Goal: Navigation & Orientation: Locate item on page

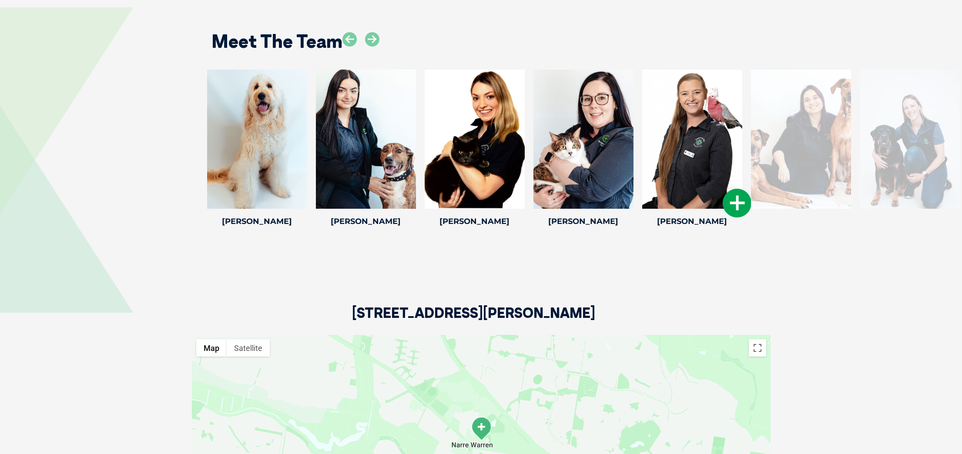
scroll to position [1364, 0]
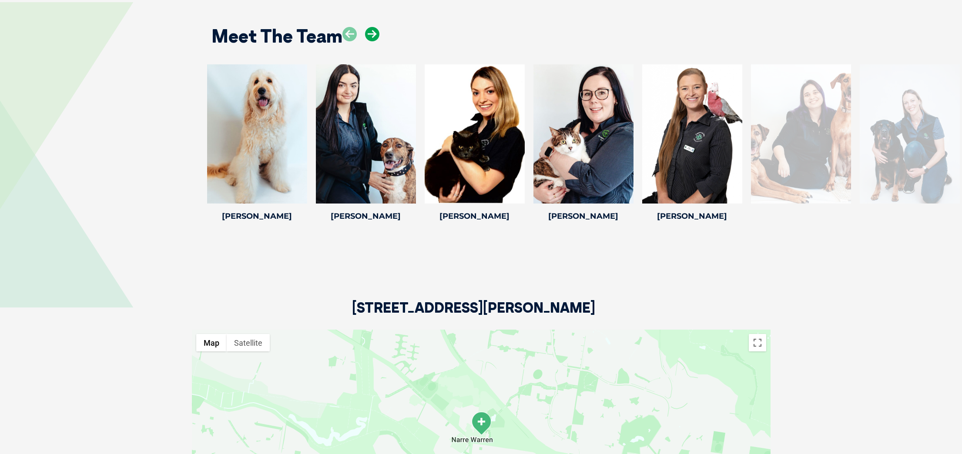
click at [375, 27] on icon at bounding box center [372, 34] width 14 height 14
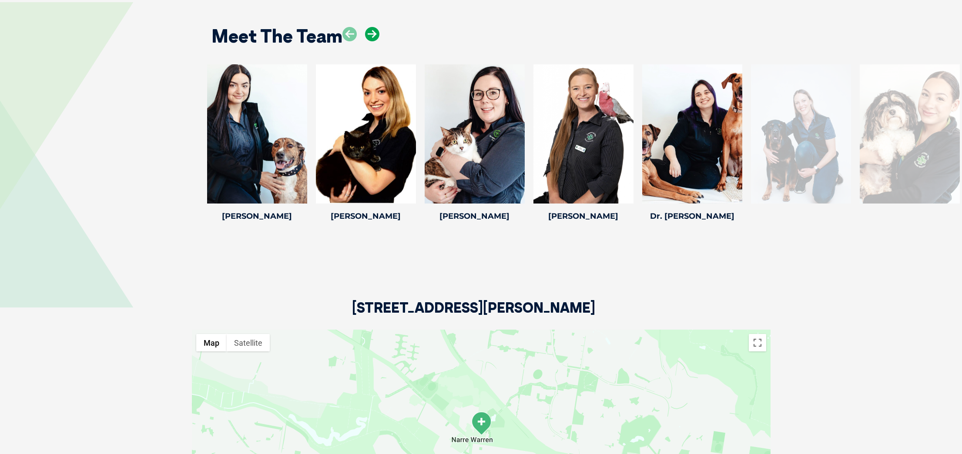
click at [374, 27] on icon at bounding box center [372, 34] width 14 height 14
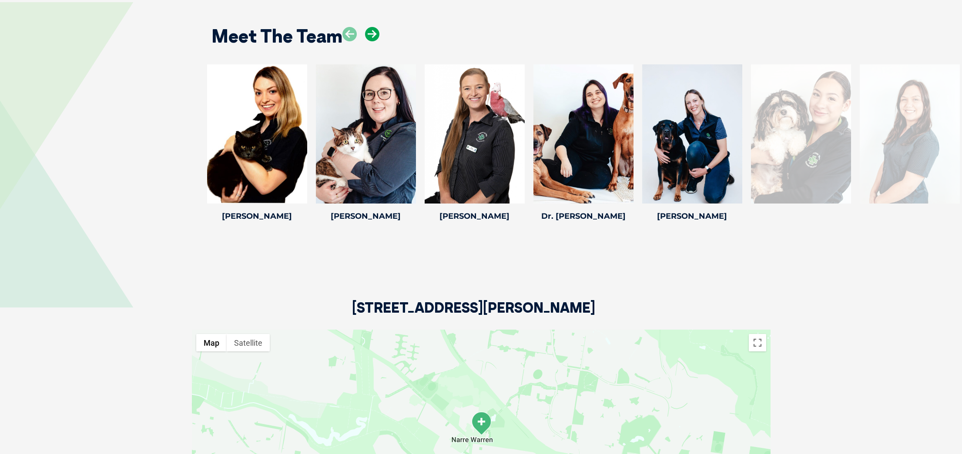
click at [374, 27] on icon at bounding box center [372, 34] width 14 height 14
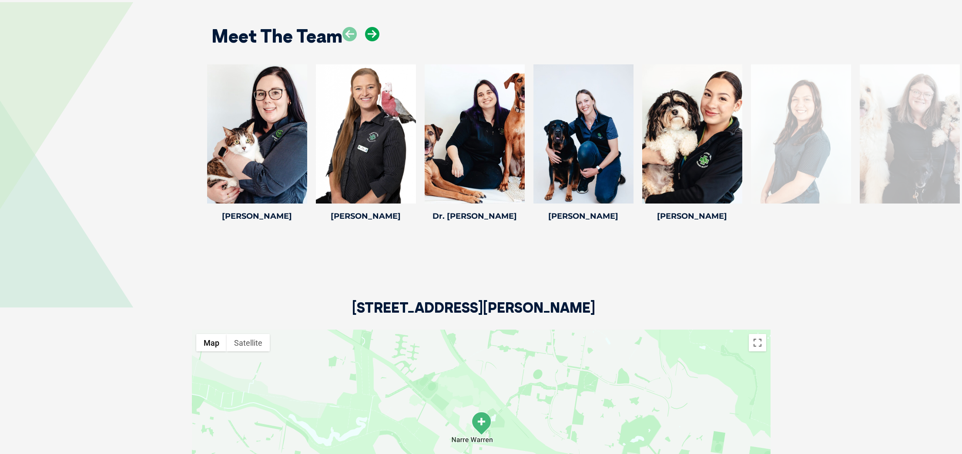
click at [374, 27] on icon at bounding box center [372, 34] width 14 height 14
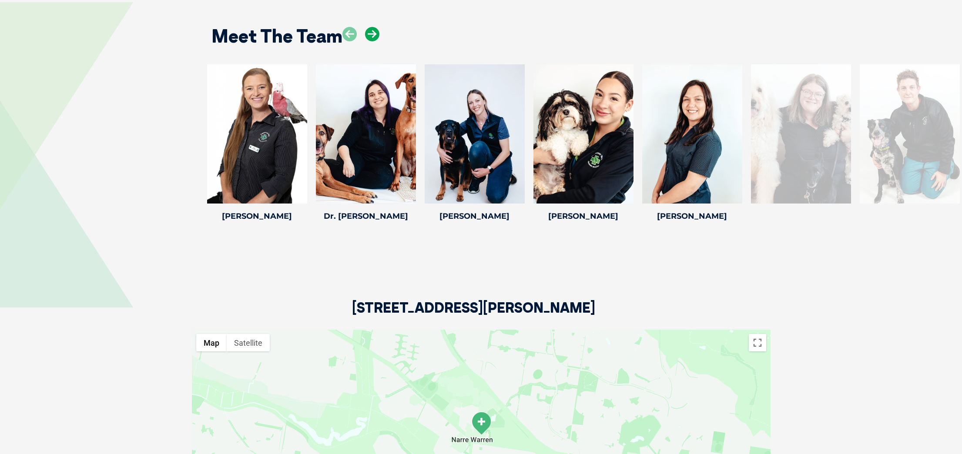
click at [374, 27] on icon at bounding box center [372, 34] width 14 height 14
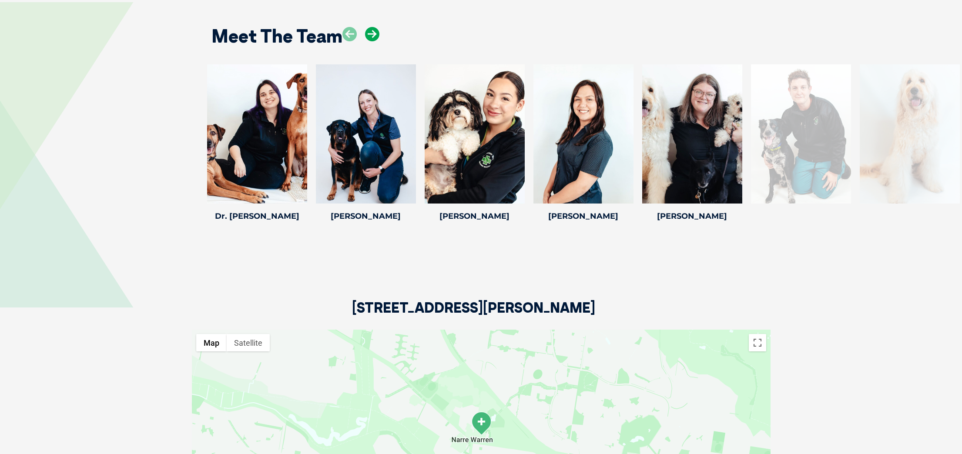
click at [374, 27] on icon at bounding box center [372, 34] width 14 height 14
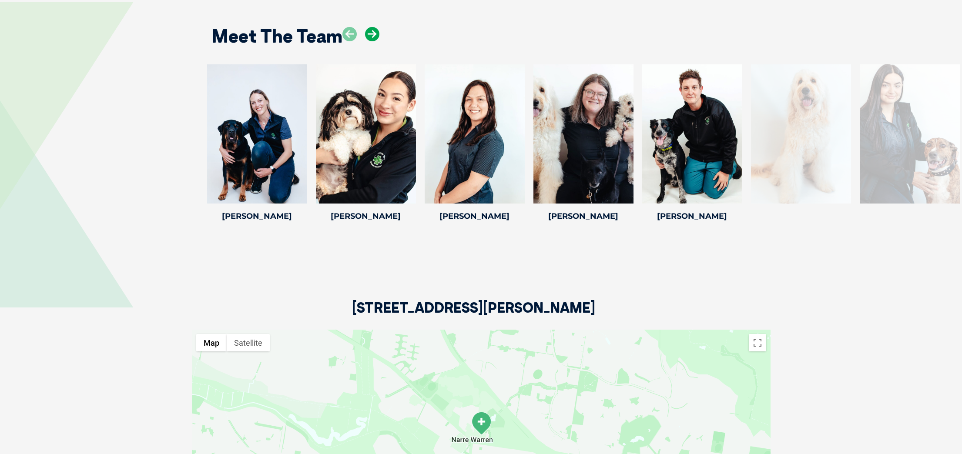
click at [374, 27] on icon at bounding box center [372, 34] width 14 height 14
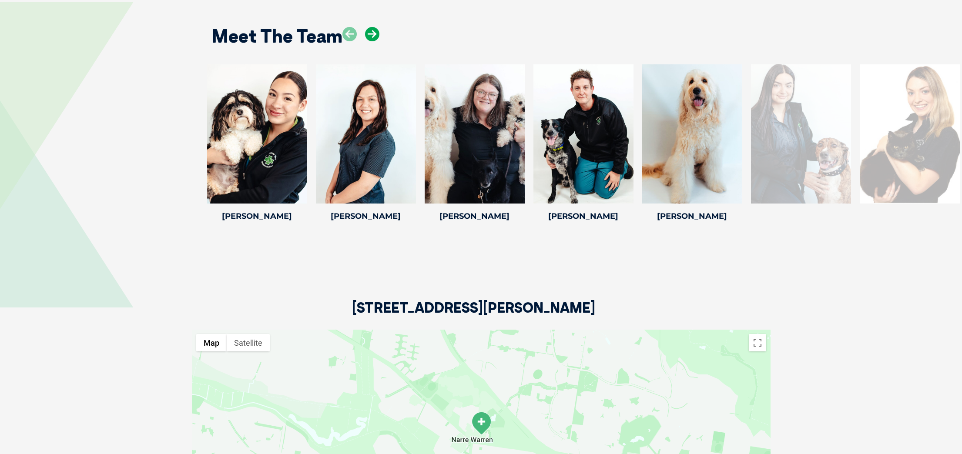
click at [374, 27] on icon at bounding box center [372, 34] width 14 height 14
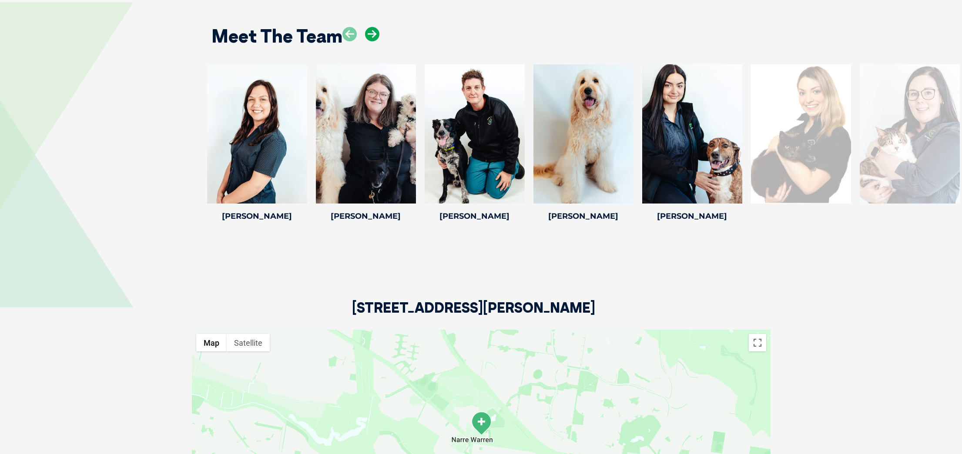
click at [374, 27] on icon at bounding box center [372, 34] width 14 height 14
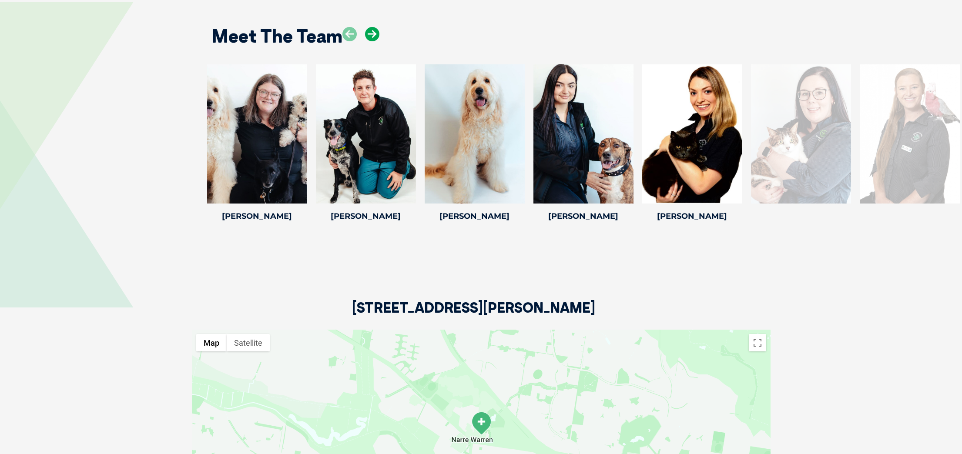
click at [374, 27] on icon at bounding box center [372, 34] width 14 height 14
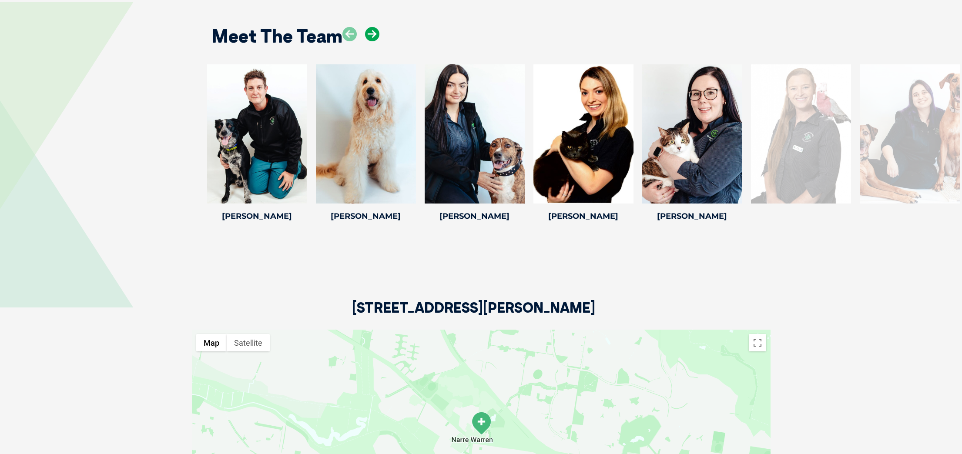
click at [374, 27] on icon at bounding box center [372, 34] width 14 height 14
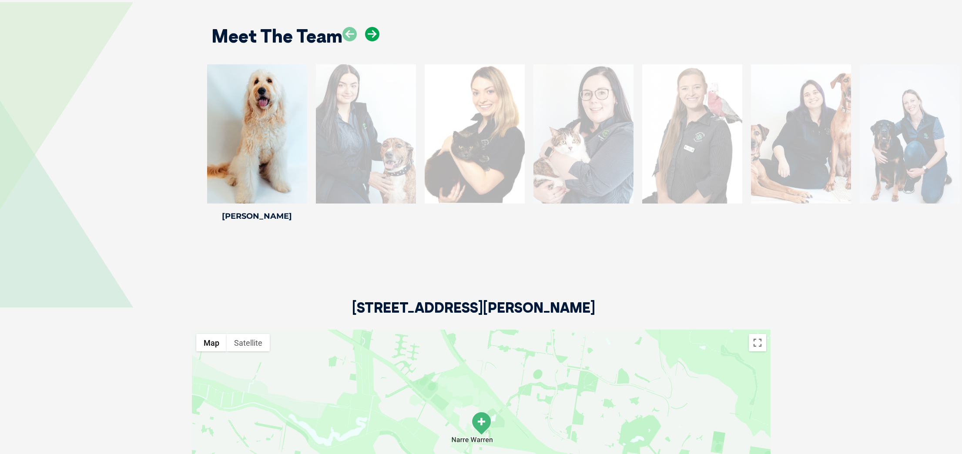
click at [374, 27] on icon at bounding box center [372, 34] width 14 height 14
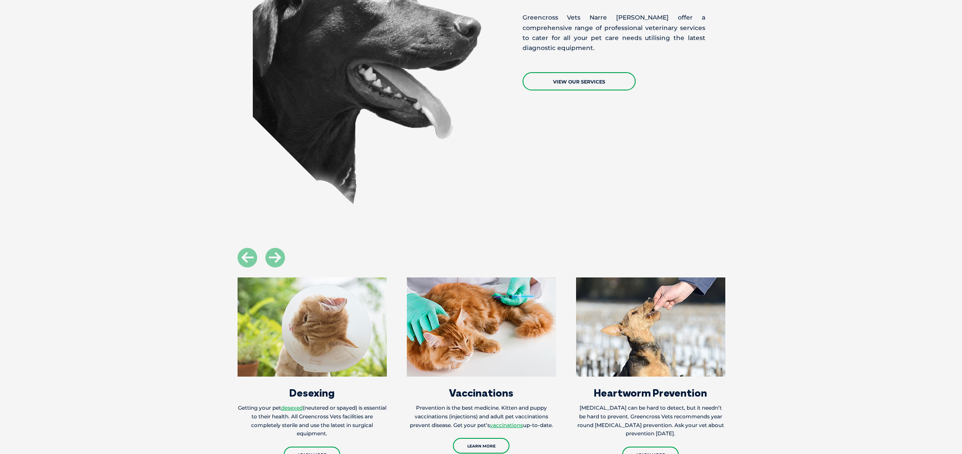
scroll to position [845, 0]
